Goal: Information Seeking & Learning: Learn about a topic

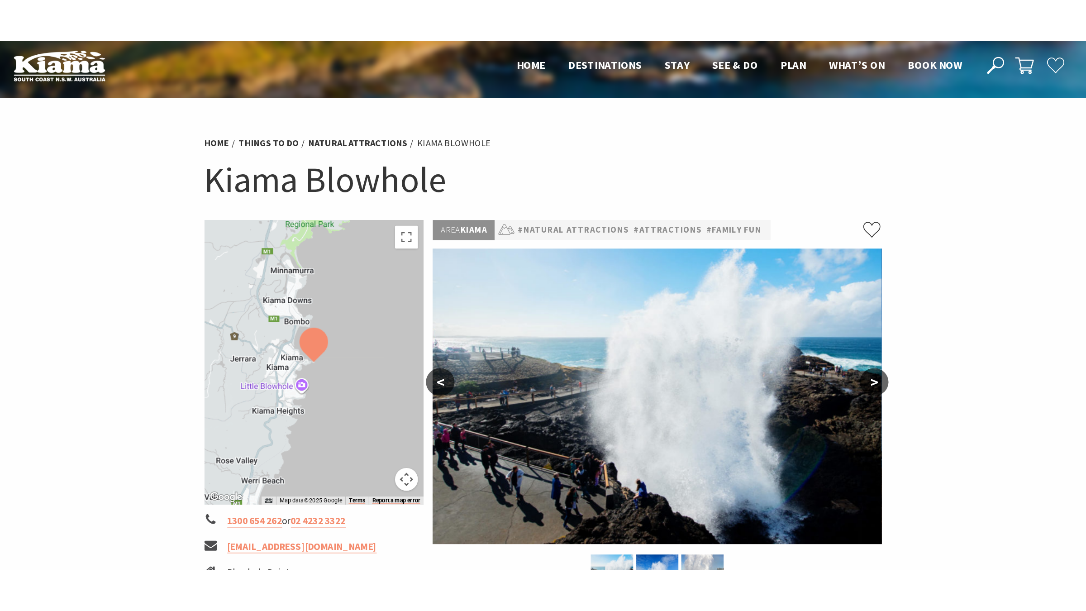
scroll to position [2, 0]
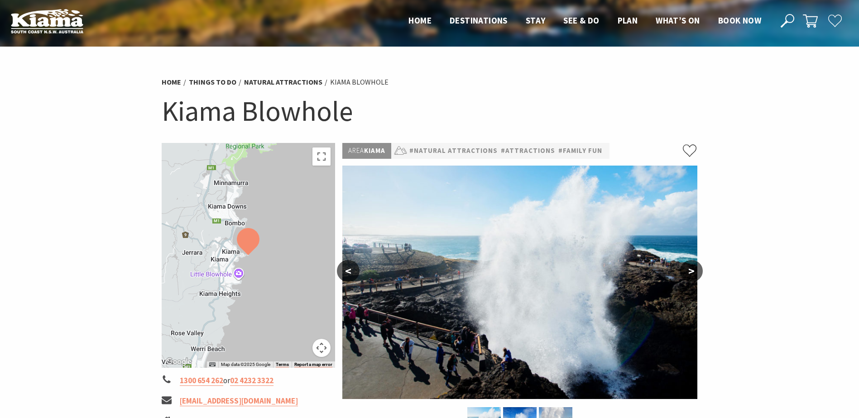
click at [286, 268] on div at bounding box center [249, 255] width 174 height 225
click at [321, 158] on button "Toggle fullscreen view" at bounding box center [321, 157] width 18 height 18
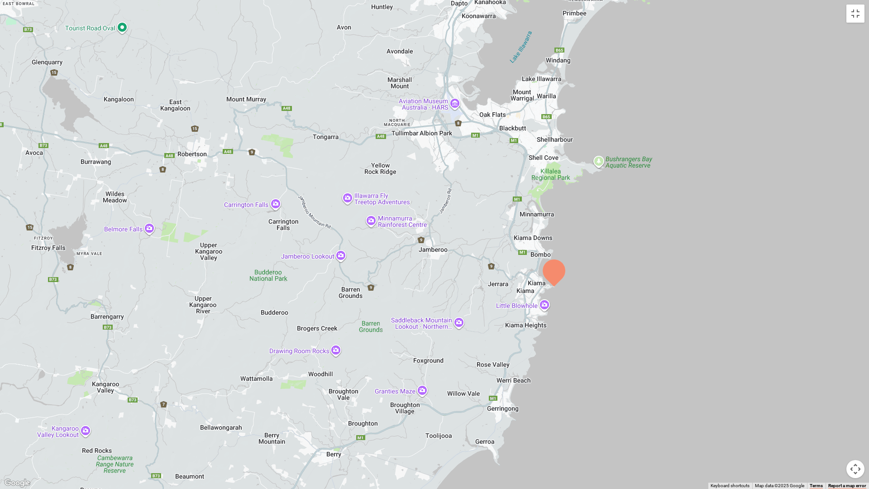
drag, startPoint x: 352, startPoint y: 211, endPoint x: 471, endPoint y: 254, distance: 127.0
click at [471, 254] on div at bounding box center [434, 244] width 869 height 489
click at [483, 418] on div at bounding box center [434, 244] width 869 height 489
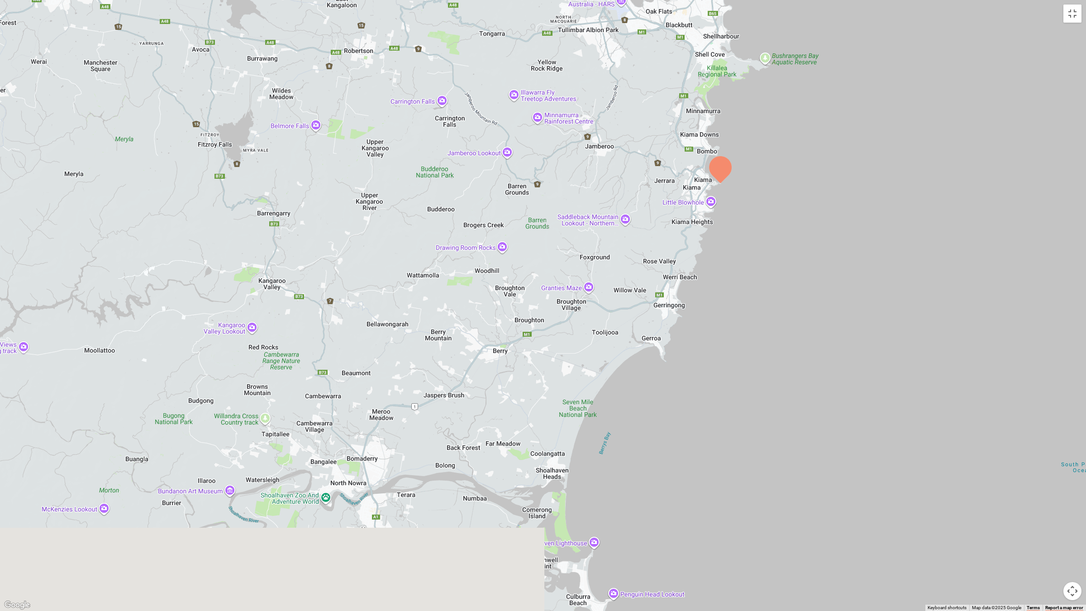
drag, startPoint x: 532, startPoint y: 420, endPoint x: 579, endPoint y: 294, distance: 134.4
click at [579, 294] on div at bounding box center [543, 305] width 1086 height 611
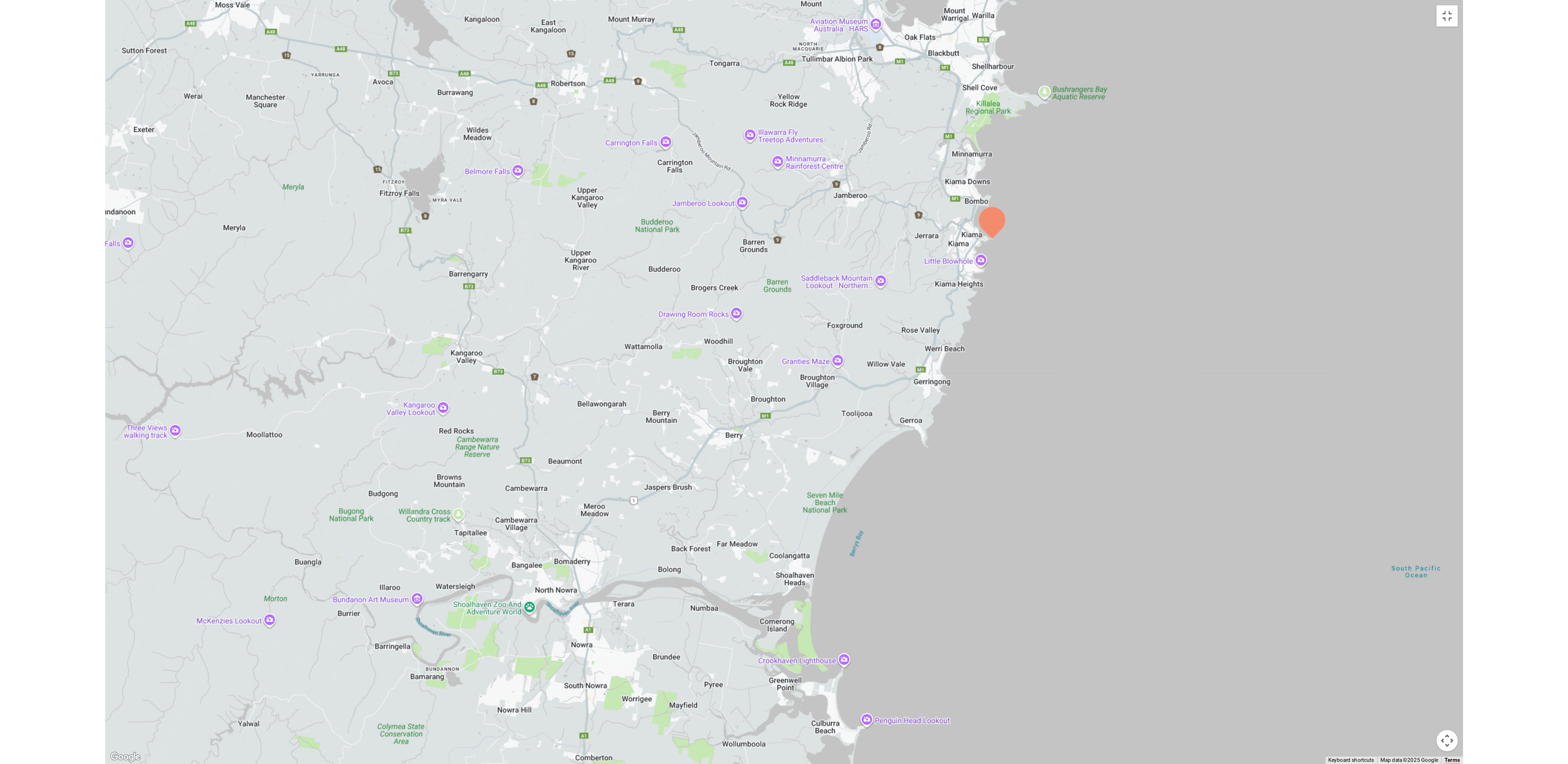
scroll to position [2, 0]
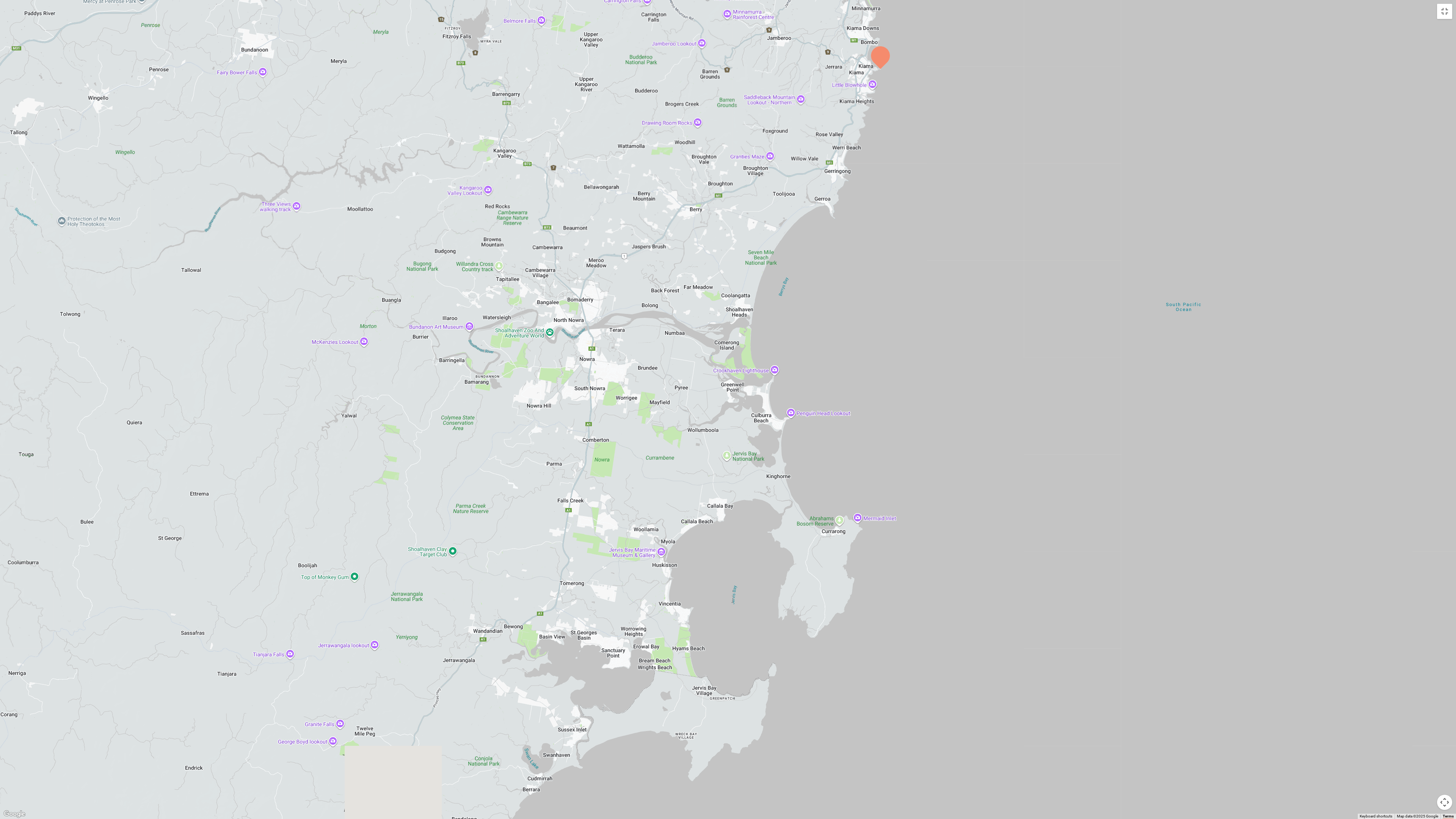
drag, startPoint x: 733, startPoint y: 535, endPoint x: 737, endPoint y: 297, distance: 238.0
click at [719, 297] on div at bounding box center [728, 410] width 1456 height 819
click at [638, 350] on div at bounding box center [728, 410] width 1456 height 819
click at [627, 350] on div at bounding box center [728, 410] width 1456 height 819
